Goal: Task Accomplishment & Management: Manage account settings

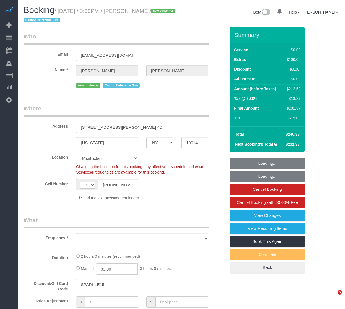
select select "NY"
select select "string:stripe-pm_1SEXCN4VGloSiKo7cNZYNVXo"
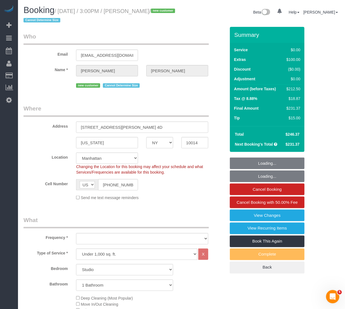
select select "object:927"
select select "spot1"
select select "number:89"
select select "number:90"
select select "number:15"
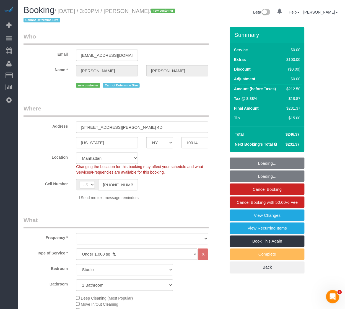
select select "number:5"
select select "object:1498"
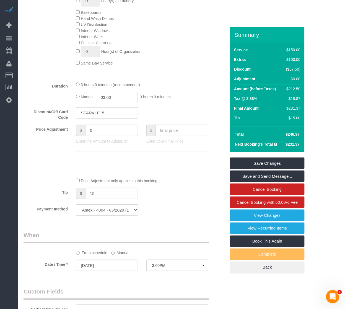
scroll to position [369, 0]
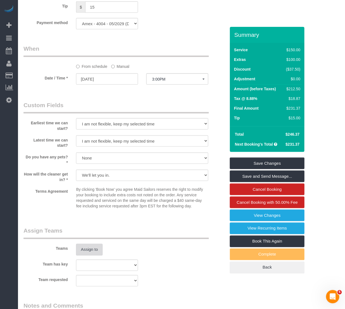
click at [81, 253] on button "Assign to" at bounding box center [89, 250] width 27 height 12
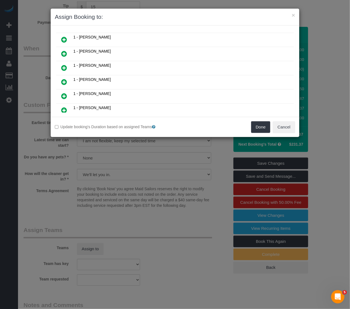
scroll to position [123, 0]
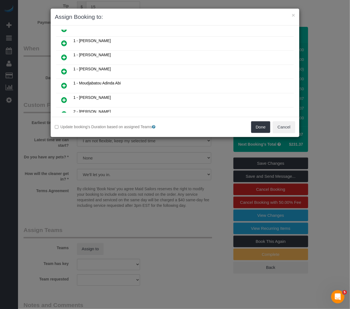
click at [64, 38] on link at bounding box center [64, 43] width 13 height 11
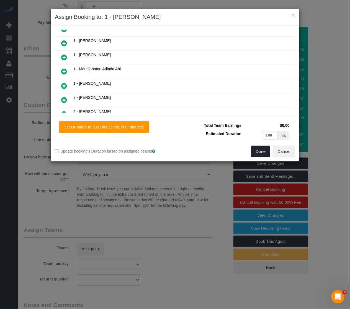
click at [259, 150] on button "Done" at bounding box center [260, 152] width 19 height 12
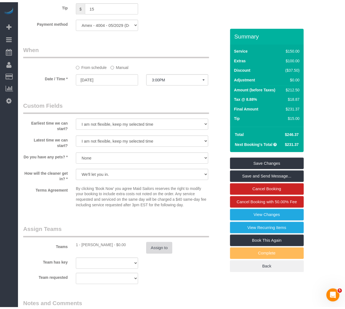
scroll to position [523, 0]
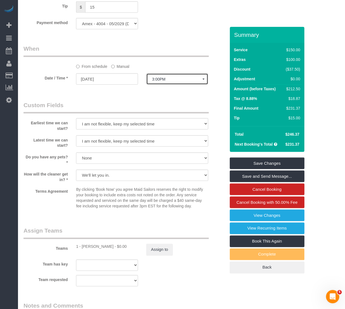
click at [161, 81] on span "3:00PM" at bounding box center [177, 79] width 50 height 4
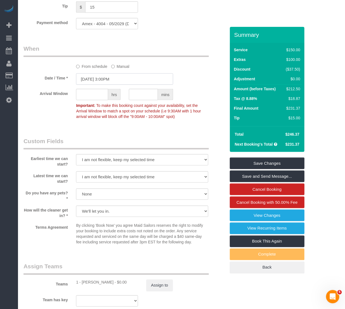
click at [130, 85] on input "[DATE] 3:00PM" at bounding box center [124, 78] width 97 height 11
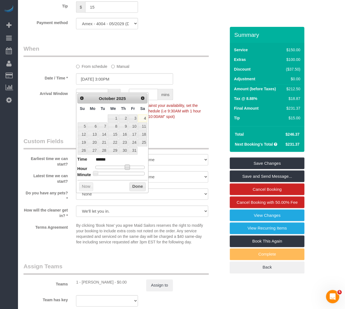
type input "[DATE] 2:00PM"
type input "******"
click at [127, 167] on span at bounding box center [125, 167] width 5 height 5
type input "[DATE] 2:30PM"
type input "******"
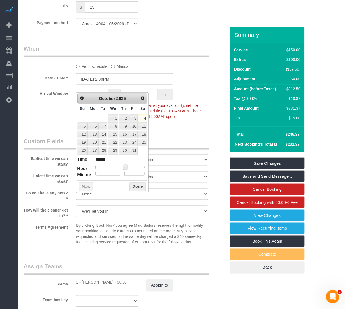
click at [123, 175] on div at bounding box center [121, 173] width 50 height 3
click at [134, 184] on button "Done" at bounding box center [138, 186] width 16 height 9
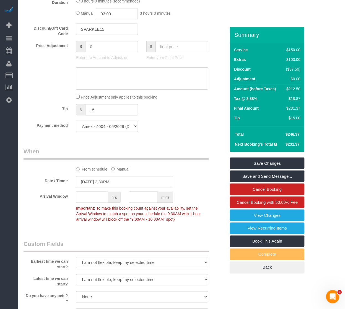
scroll to position [400, 0]
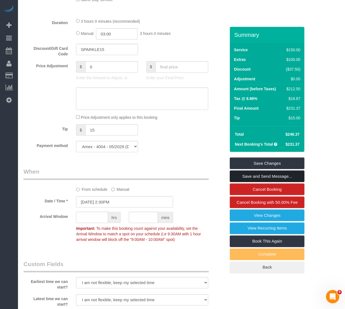
click at [245, 178] on link "Save and Send Message..." at bounding box center [267, 177] width 75 height 12
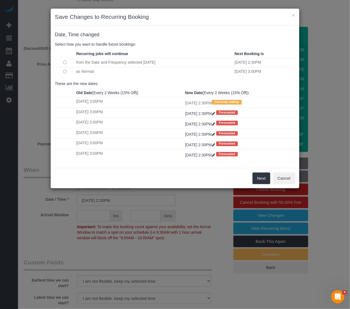
click at [67, 71] on td at bounding box center [65, 71] width 20 height 9
click at [66, 68] on td at bounding box center [65, 71] width 20 height 9
click at [257, 176] on button "Next" at bounding box center [261, 178] width 18 height 12
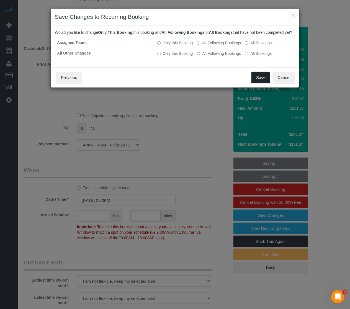
click at [258, 81] on button "Save" at bounding box center [260, 78] width 19 height 12
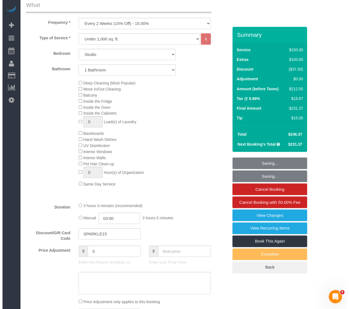
scroll to position [61, 0]
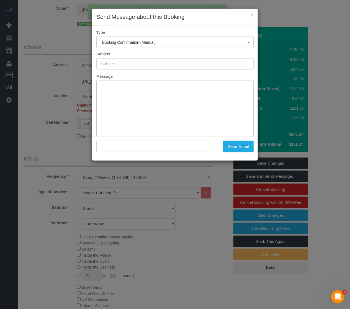
type input "Cleaning Confirmed for [DATE] 2:30pm"
type input ""[PERSON_NAME]" <[EMAIL_ADDRESS][DOMAIN_NAME]>"
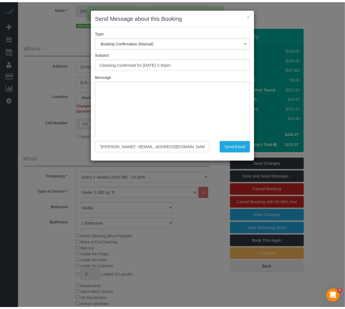
scroll to position [0, 0]
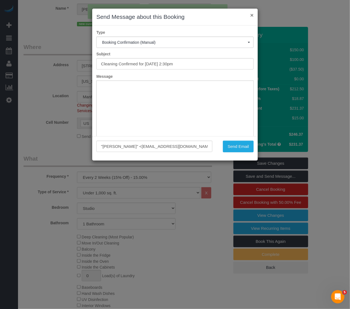
click at [252, 18] on button "×" at bounding box center [251, 15] width 3 height 6
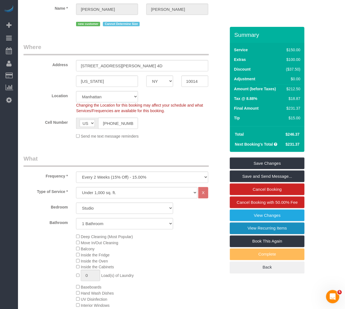
click at [262, 232] on link "View Recurring Items" at bounding box center [267, 229] width 75 height 12
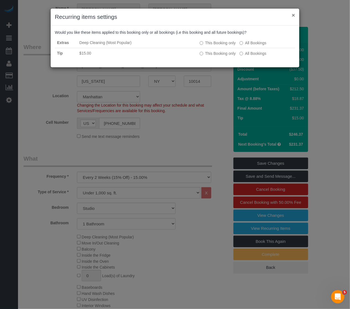
click at [293, 15] on button "×" at bounding box center [293, 15] width 3 height 6
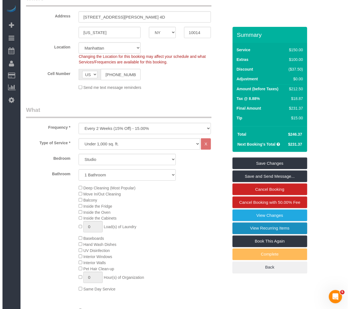
scroll to position [184, 0]
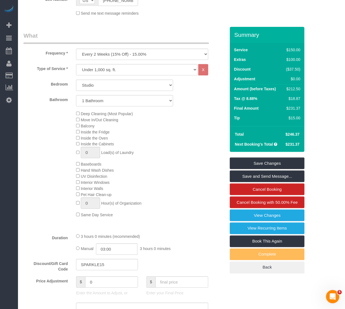
click at [69, 241] on label "Duration" at bounding box center [45, 236] width 53 height 7
click at [82, 239] on span "3 hours 0 minutes (recommended)" at bounding box center [110, 236] width 59 height 4
click at [277, 173] on link "Save and Send Message..." at bounding box center [267, 177] width 75 height 12
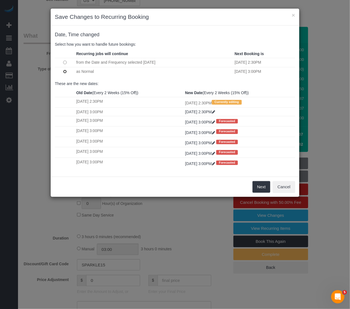
click at [65, 74] on td at bounding box center [65, 71] width 20 height 9
click at [257, 192] on button "Next" at bounding box center [261, 187] width 18 height 12
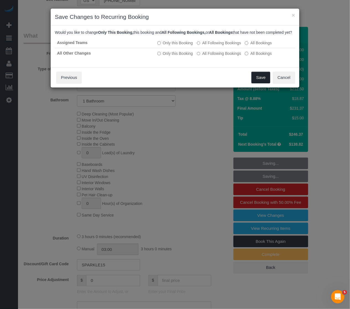
click at [252, 79] on button "Save" at bounding box center [260, 78] width 19 height 12
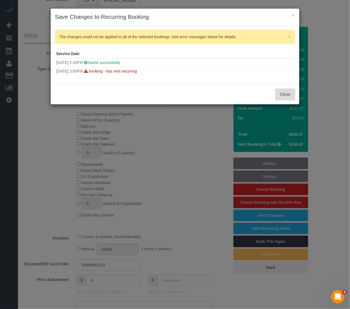
click at [280, 93] on button "Close" at bounding box center [285, 95] width 20 height 12
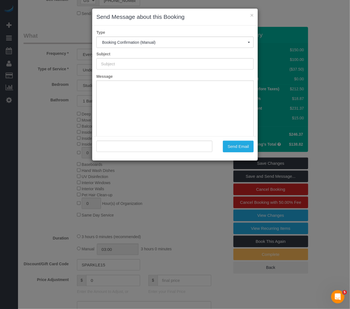
scroll to position [0, 0]
type input "Cleaning Confirmed for [DATE] 2:30pm"
type input ""[PERSON_NAME]" <[EMAIL_ADDRESS][DOMAIN_NAME]>"
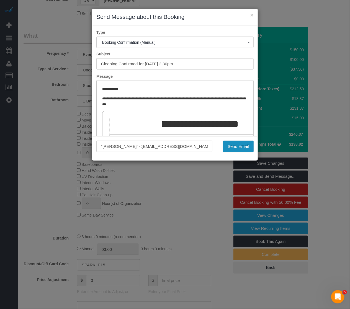
click at [241, 148] on button "Send Email" at bounding box center [238, 147] width 31 height 12
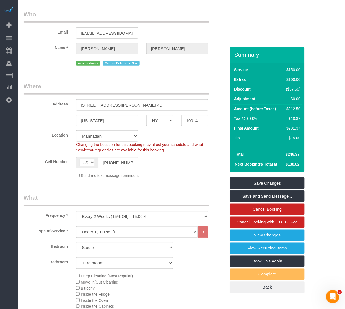
scroll to position [31, 0]
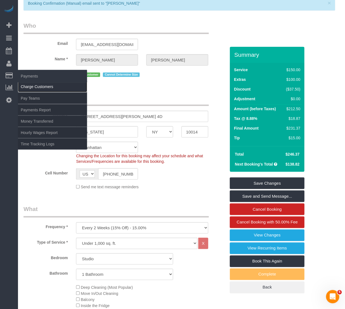
click at [45, 89] on link "Charge Customers" at bounding box center [52, 86] width 69 height 11
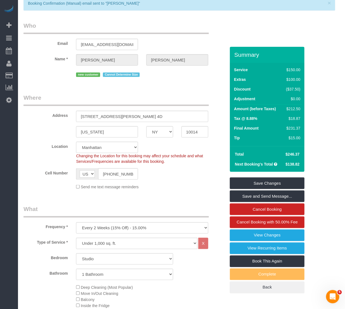
select select
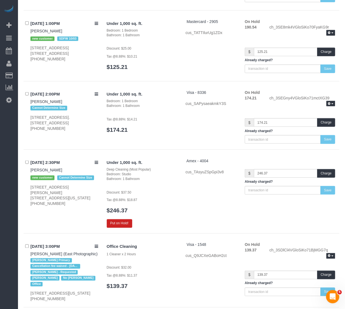
scroll to position [1876, 0]
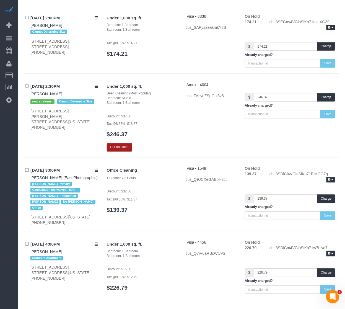
click at [122, 146] on button "Put on Hold!" at bounding box center [119, 147] width 25 height 9
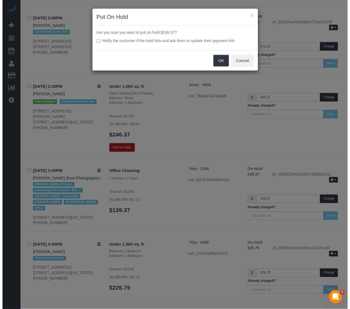
scroll to position [1874, 0]
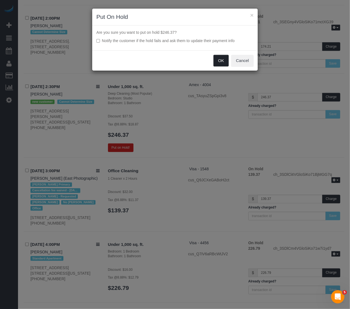
click at [223, 63] on button "OK" at bounding box center [221, 61] width 16 height 12
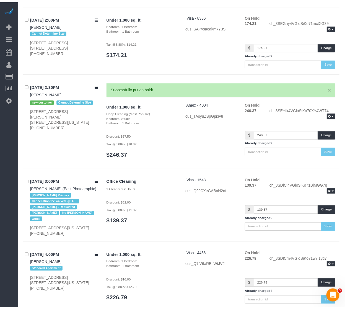
scroll to position [1876, 0]
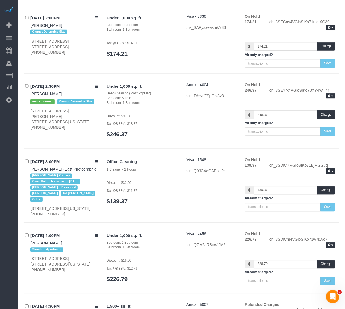
click at [207, 267] on div "Under 1,000 sq. ft. Bedroom: 1 Bedroom Bathroom: 1 Bathroom Discount: $16.00 Ta…" at bounding box center [221, 259] width 237 height 57
